Goal: Complete application form: Complete application form

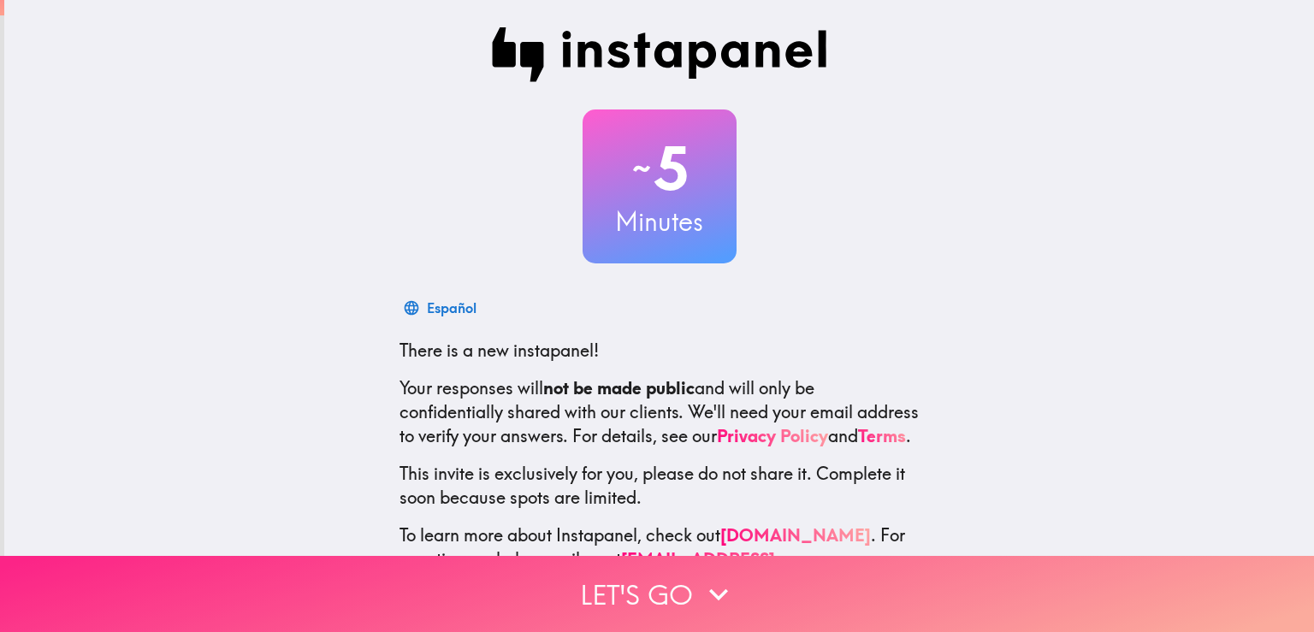
scroll to position [80, 0]
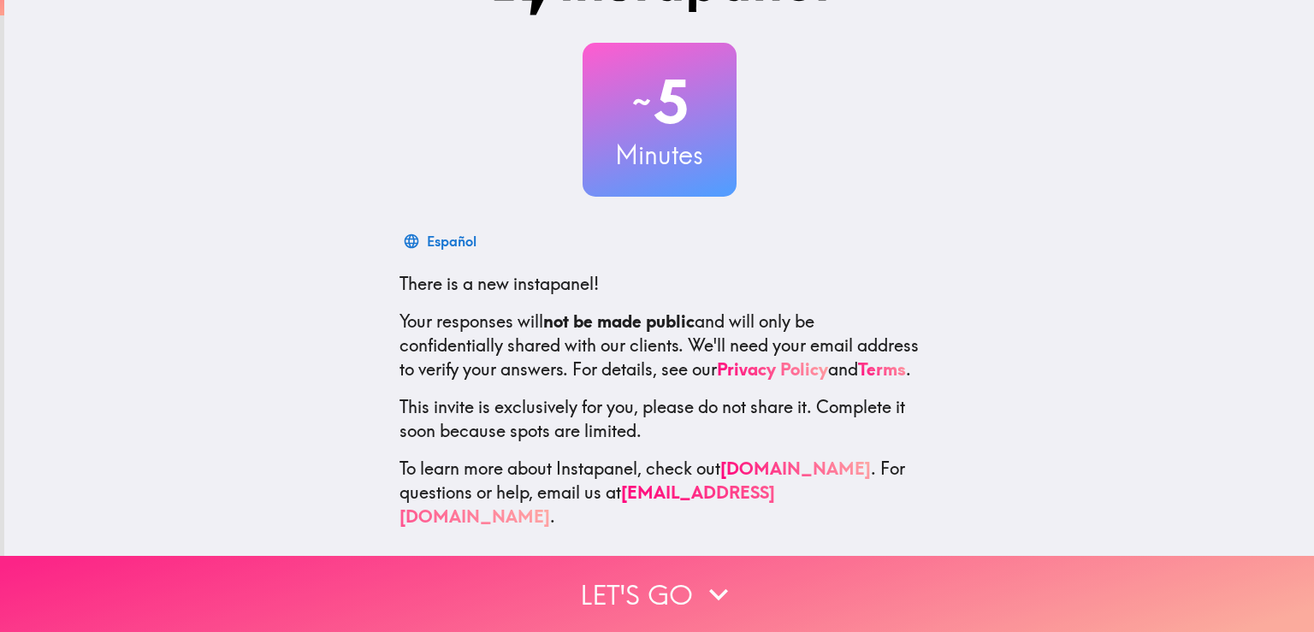
click at [602, 581] on button "Let's go" at bounding box center [657, 594] width 1314 height 76
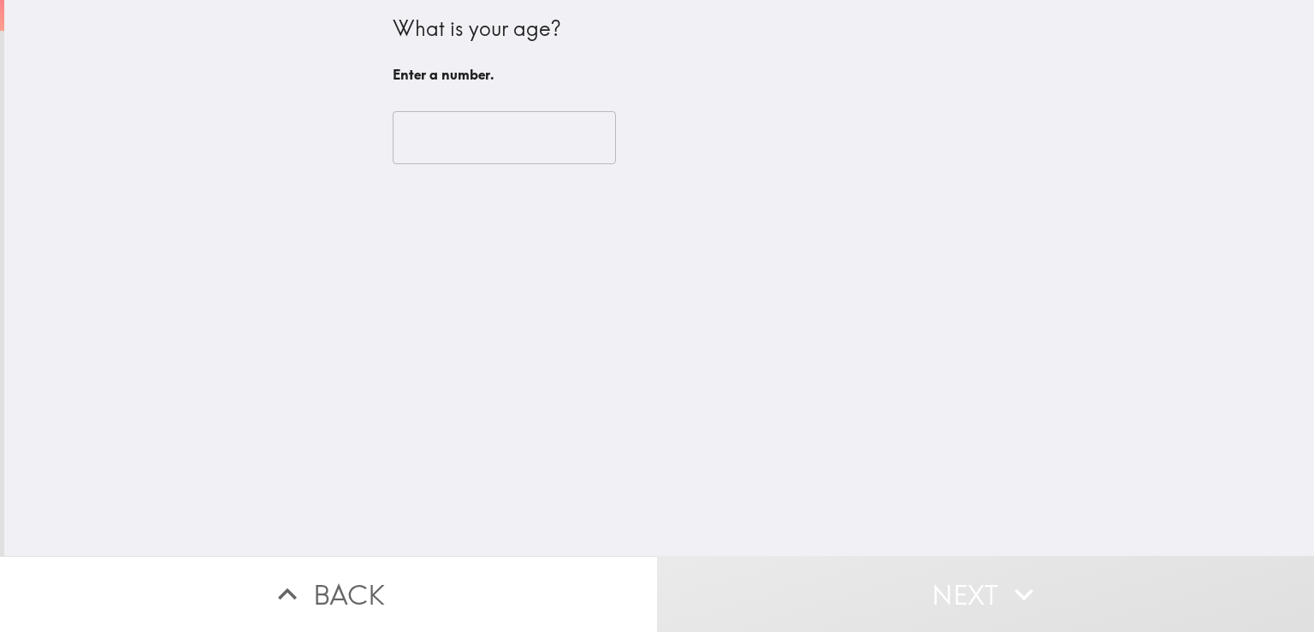
click at [402, 136] on input "number" at bounding box center [504, 137] width 223 height 53
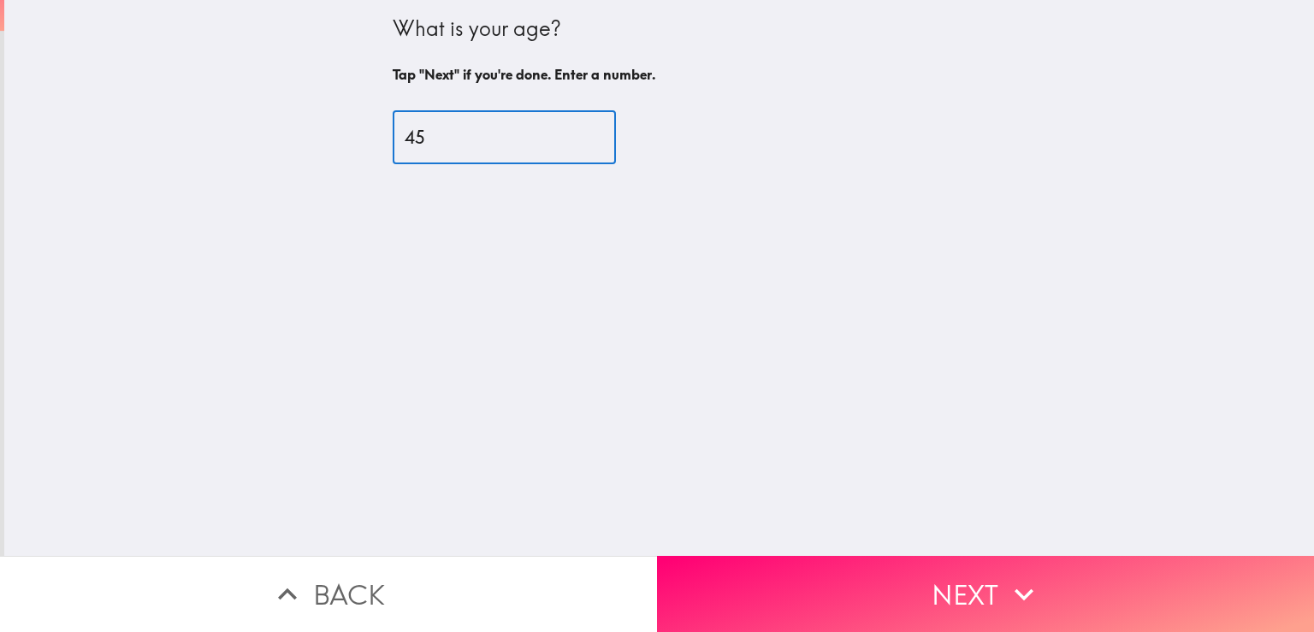
type input "45"
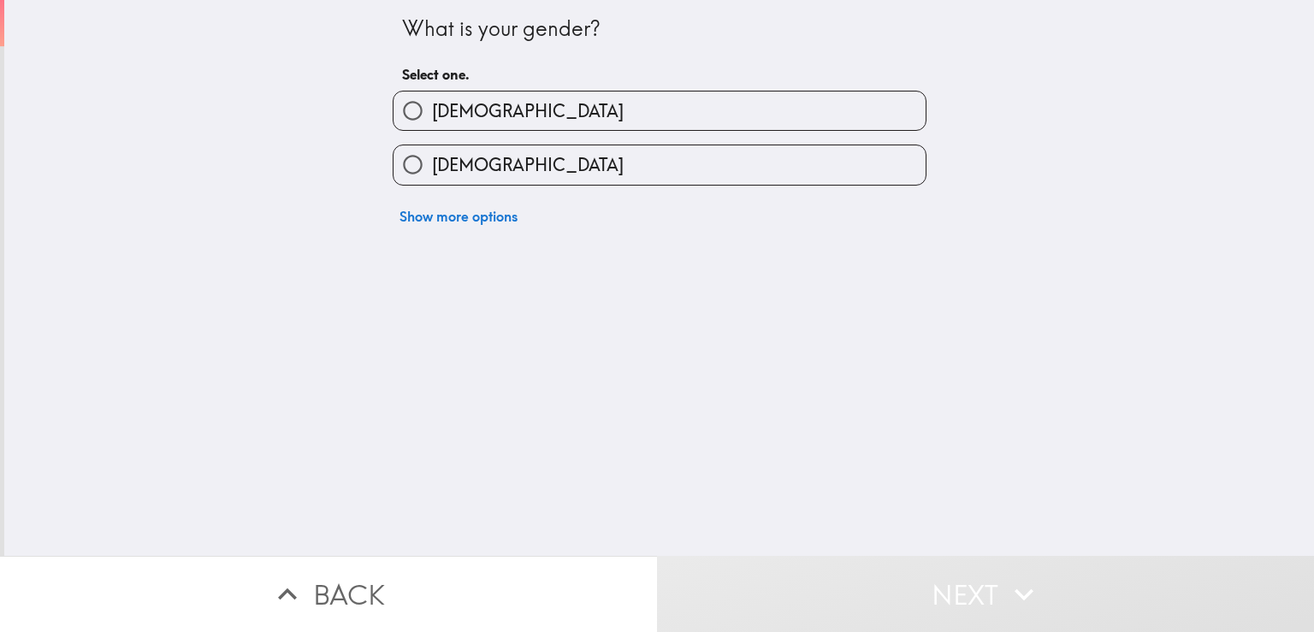
click at [448, 109] on span "[DEMOGRAPHIC_DATA]" at bounding box center [528, 111] width 192 height 24
click at [432, 109] on input "[DEMOGRAPHIC_DATA]" at bounding box center [413, 111] width 39 height 39
radio input "true"
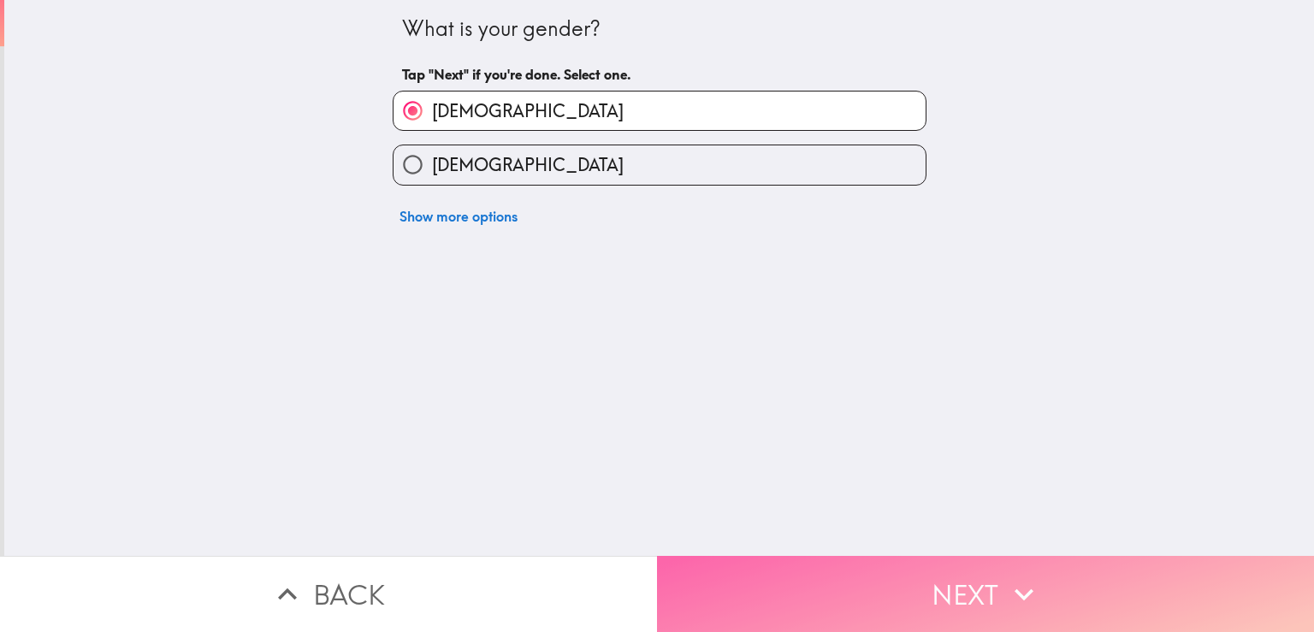
click at [830, 570] on button "Next" at bounding box center [985, 594] width 657 height 76
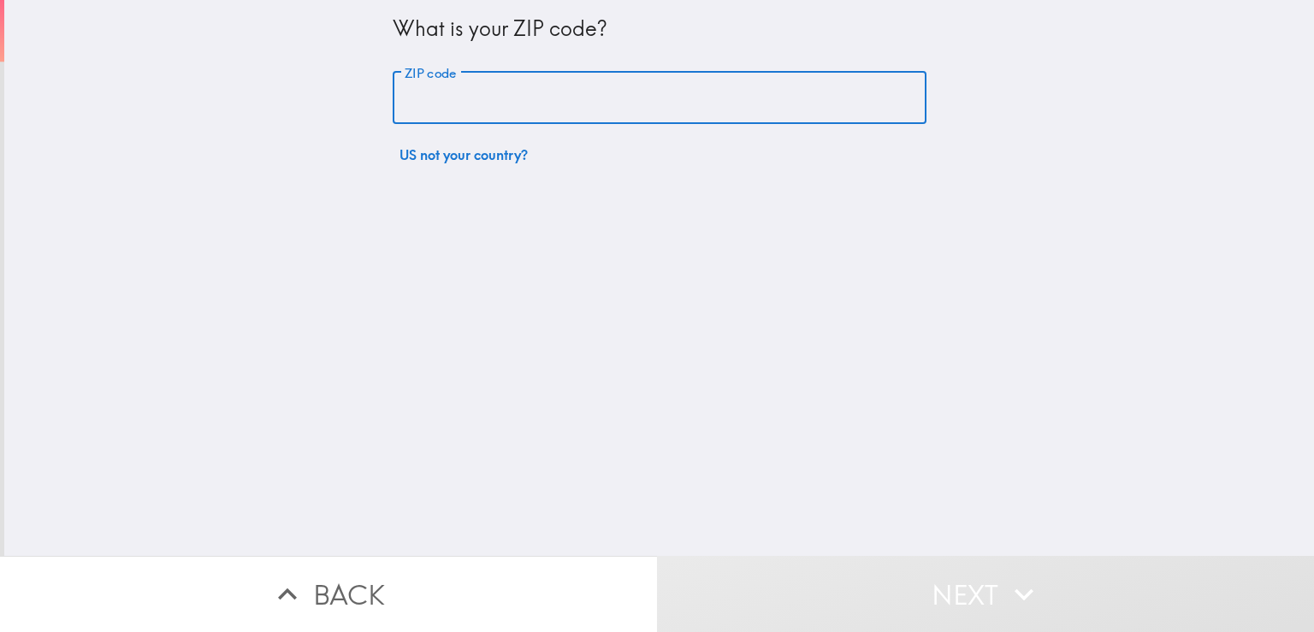
click at [513, 108] on input "ZIP code" at bounding box center [660, 98] width 534 height 53
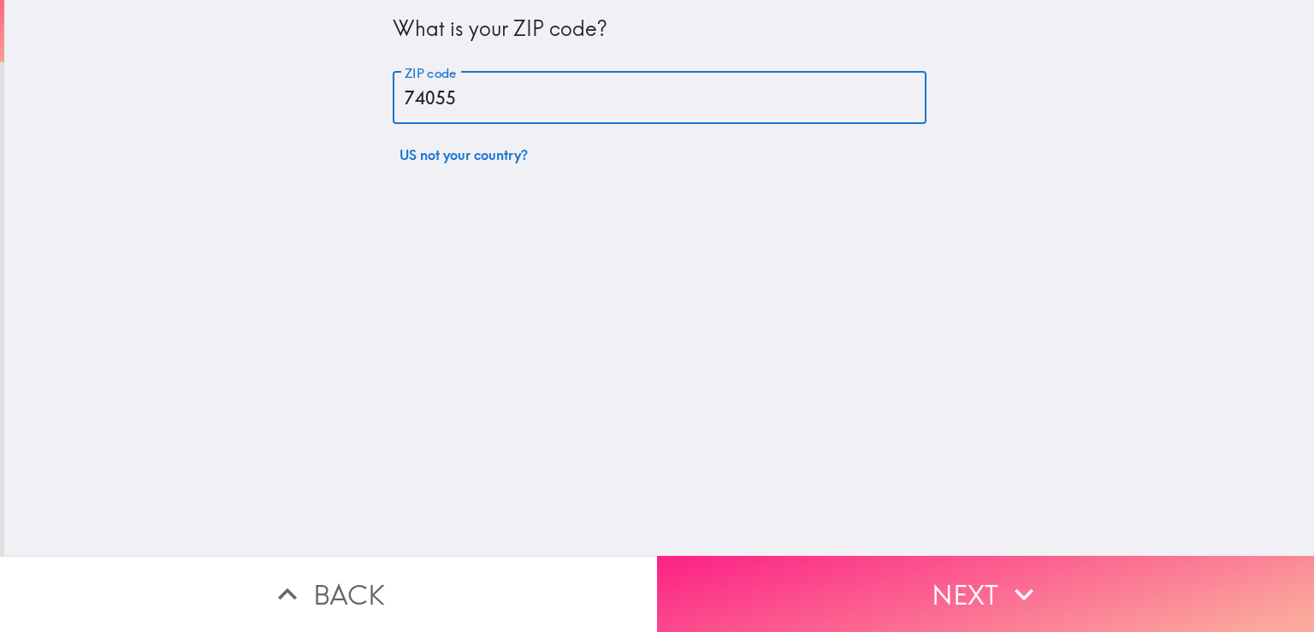
type input "74055"
click at [845, 570] on button "Next" at bounding box center [985, 594] width 657 height 76
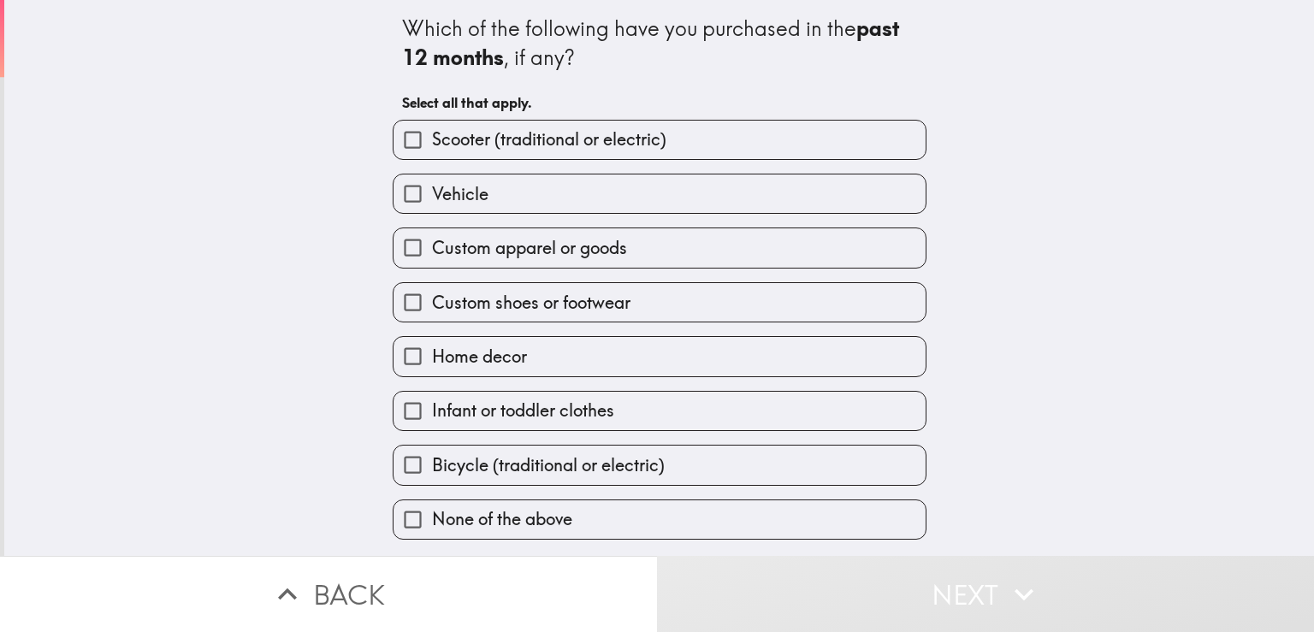
click at [438, 131] on span "Scooter (traditional or electric)" at bounding box center [549, 140] width 234 height 24
click at [432, 131] on input "Scooter (traditional or electric)" at bounding box center [413, 140] width 39 height 39
checkbox input "true"
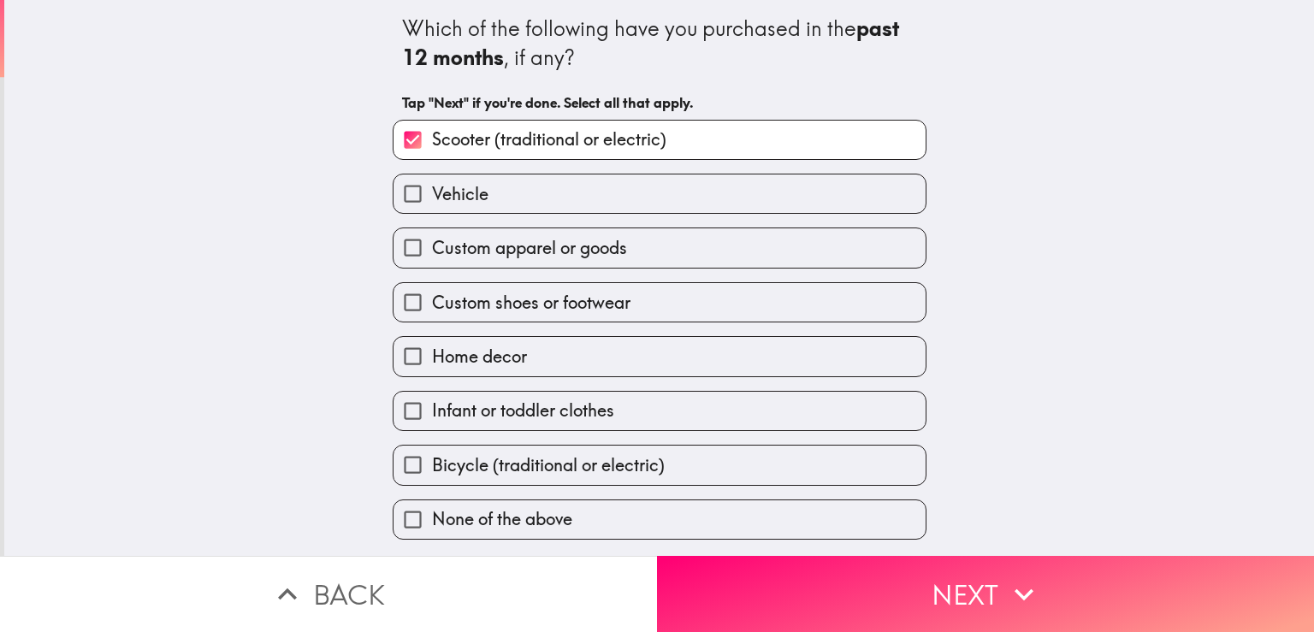
click at [440, 198] on span "Vehicle" at bounding box center [460, 194] width 56 height 24
click at [432, 198] on input "Vehicle" at bounding box center [413, 194] width 39 height 39
checkbox input "true"
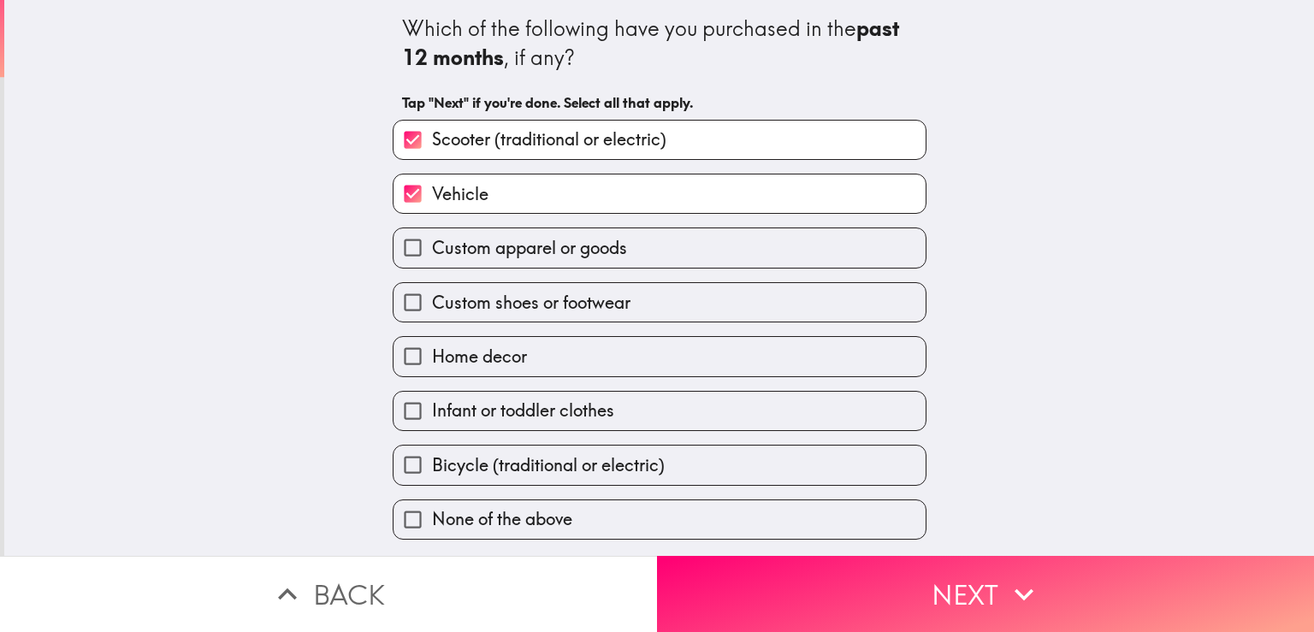
click at [445, 256] on span "Custom apparel or goods" at bounding box center [529, 248] width 195 height 24
click at [432, 256] on input "Custom apparel or goods" at bounding box center [413, 247] width 39 height 39
checkbox input "true"
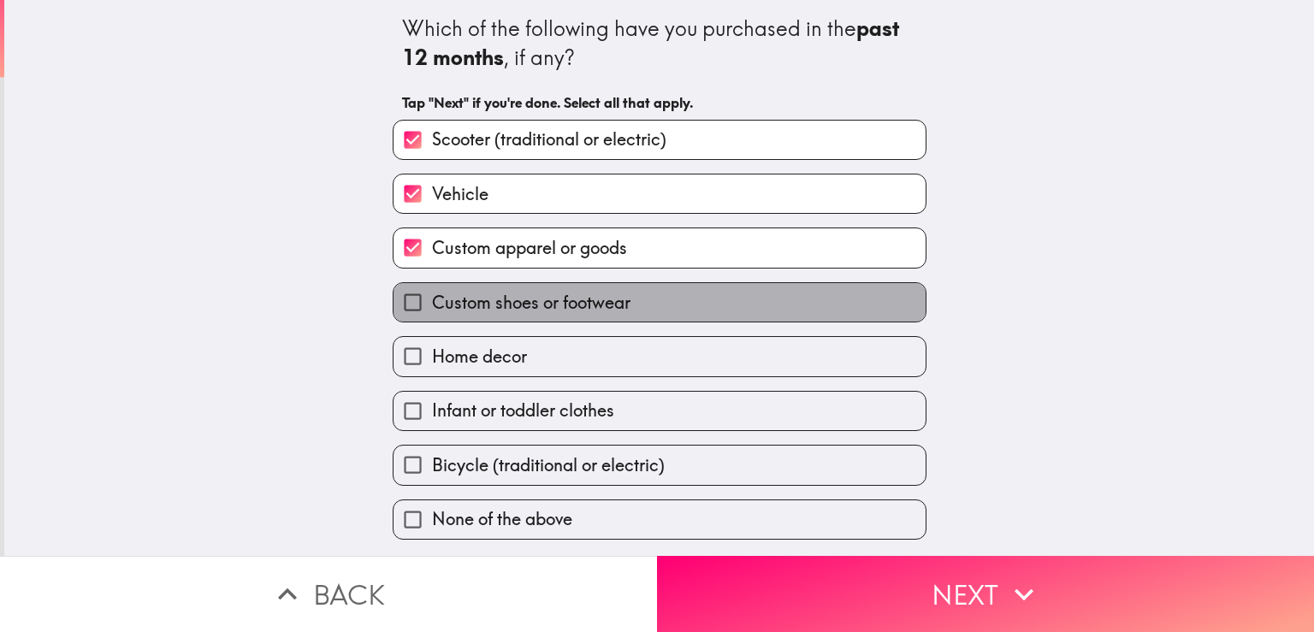
click at [436, 298] on span "Custom shoes or footwear" at bounding box center [531, 303] width 199 height 24
click at [432, 298] on input "Custom shoes or footwear" at bounding box center [413, 302] width 39 height 39
checkbox input "true"
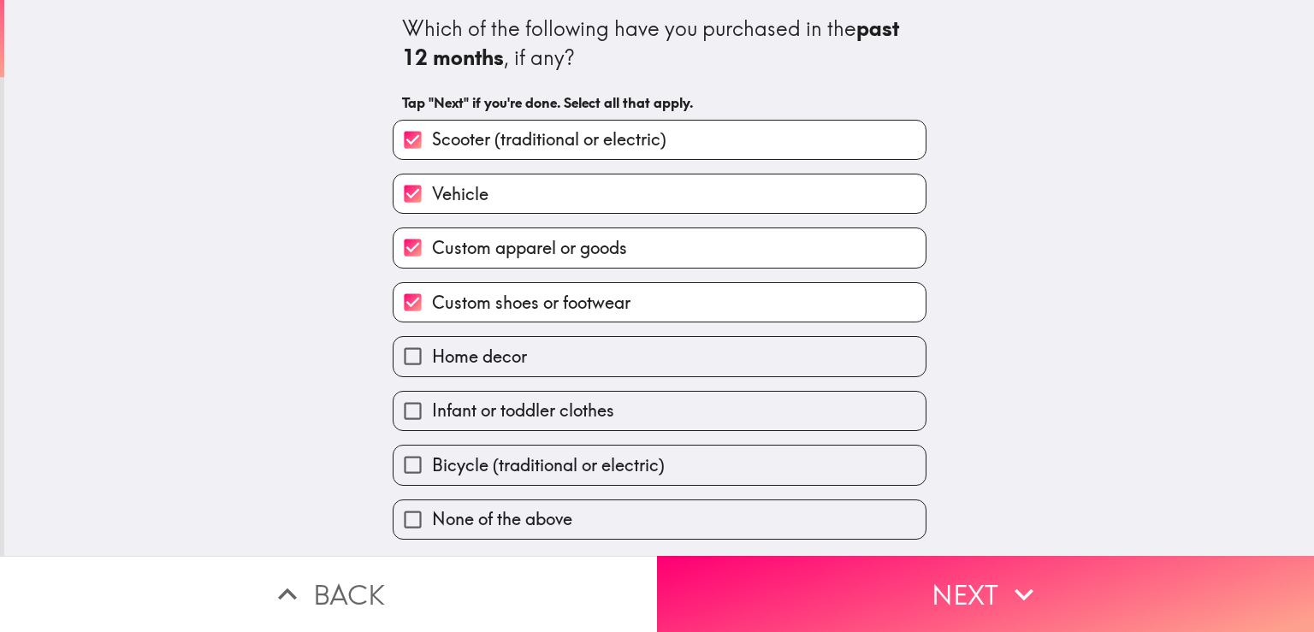
click at [448, 360] on span "Home decor" at bounding box center [479, 357] width 95 height 24
click at [432, 360] on input "Home decor" at bounding box center [413, 356] width 39 height 39
checkbox input "true"
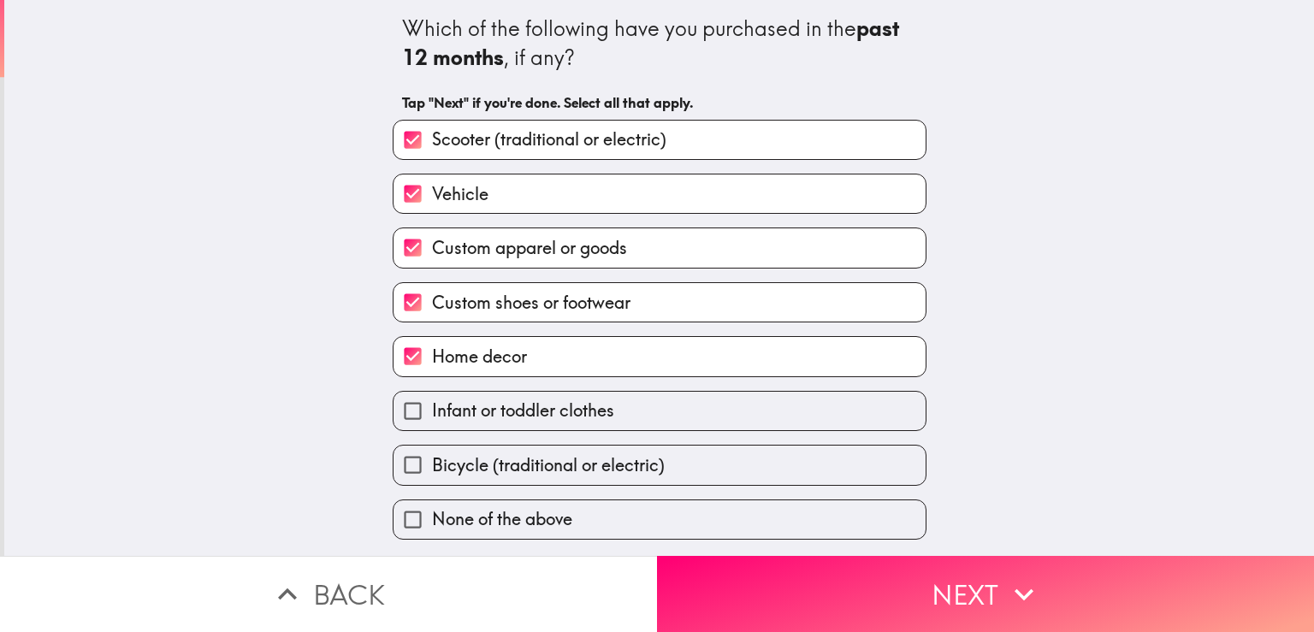
click at [477, 406] on span "Infant or toddler clothes" at bounding box center [523, 411] width 182 height 24
click at [432, 406] on input "Infant or toddler clothes" at bounding box center [413, 411] width 39 height 39
checkbox input "true"
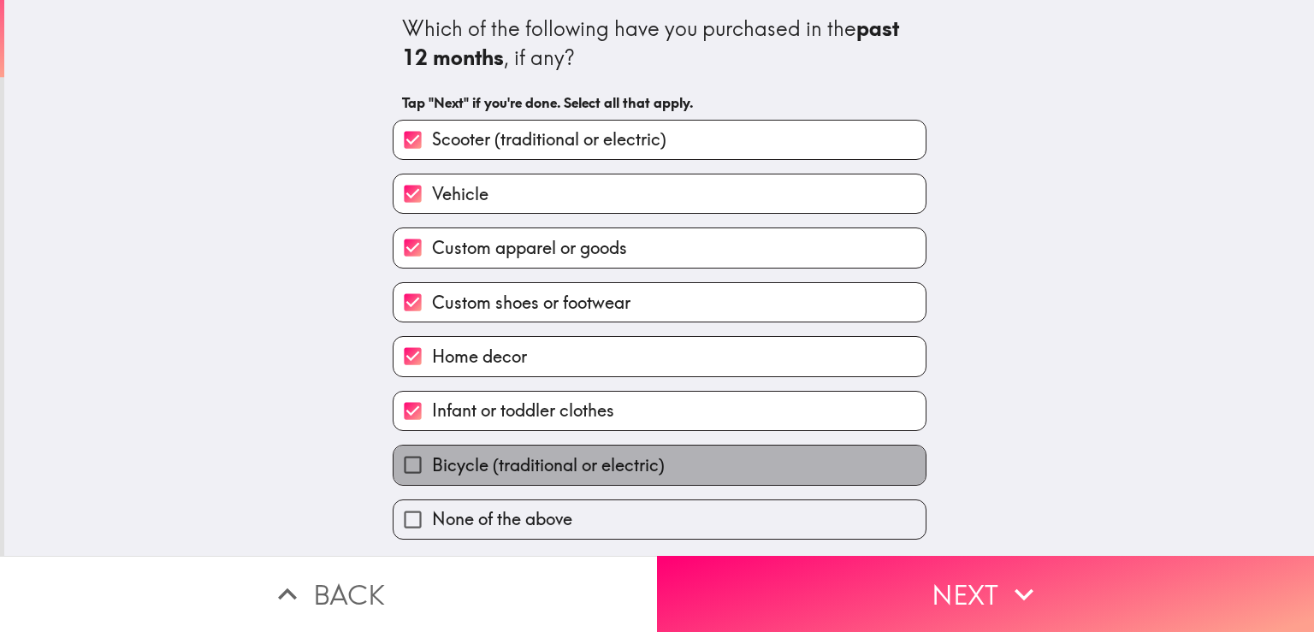
click at [515, 473] on span "Bicycle (traditional or electric)" at bounding box center [548, 466] width 233 height 24
click at [432, 473] on input "Bicycle (traditional or electric)" at bounding box center [413, 465] width 39 height 39
checkbox input "true"
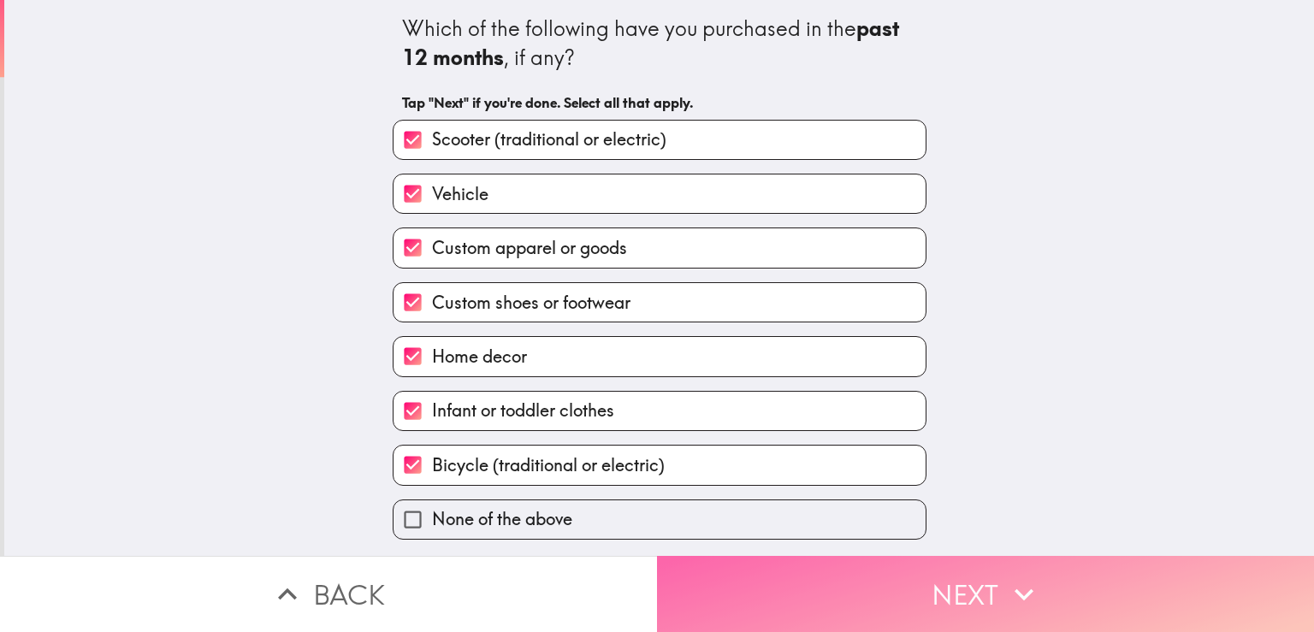
click at [750, 556] on button "Next" at bounding box center [985, 594] width 657 height 76
